Goal: Check status

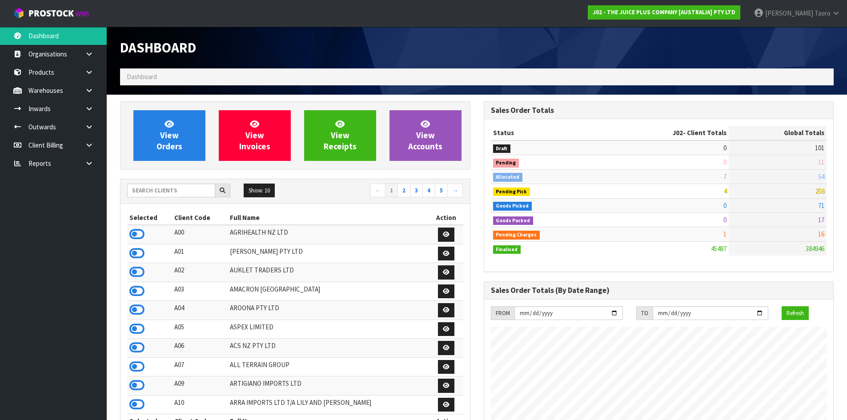
scroll to position [673, 363]
click at [189, 189] on input "text" at bounding box center [171, 191] width 88 height 14
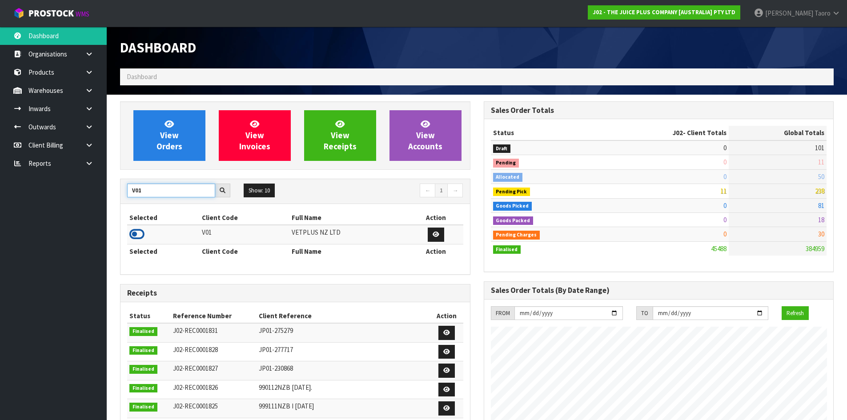
type input "V01"
click at [140, 233] on icon at bounding box center [136, 234] width 15 height 13
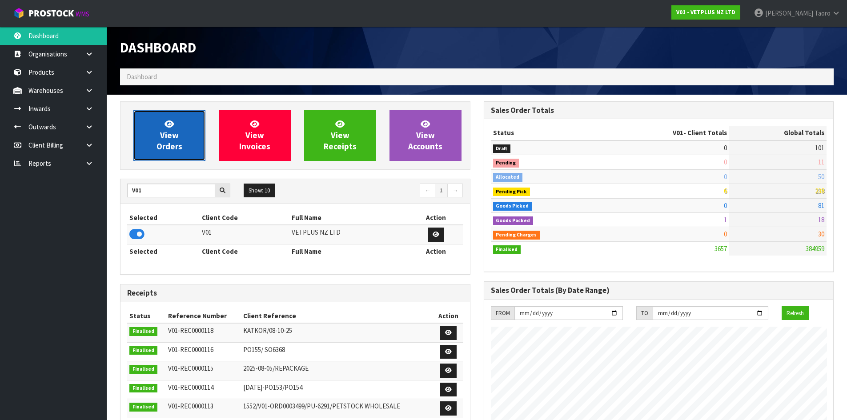
click at [161, 153] on link "View Orders" at bounding box center [169, 135] width 72 height 51
